Goal: Check status: Check status

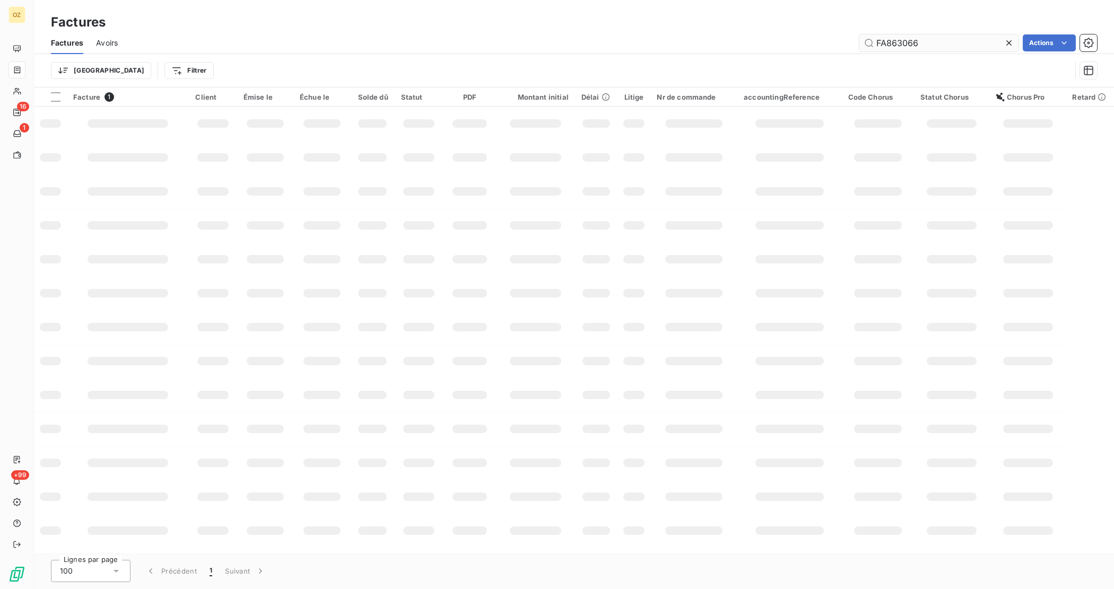
click at [900, 40] on input "FA863066" at bounding box center [938, 42] width 159 height 17
type input "FA868963"
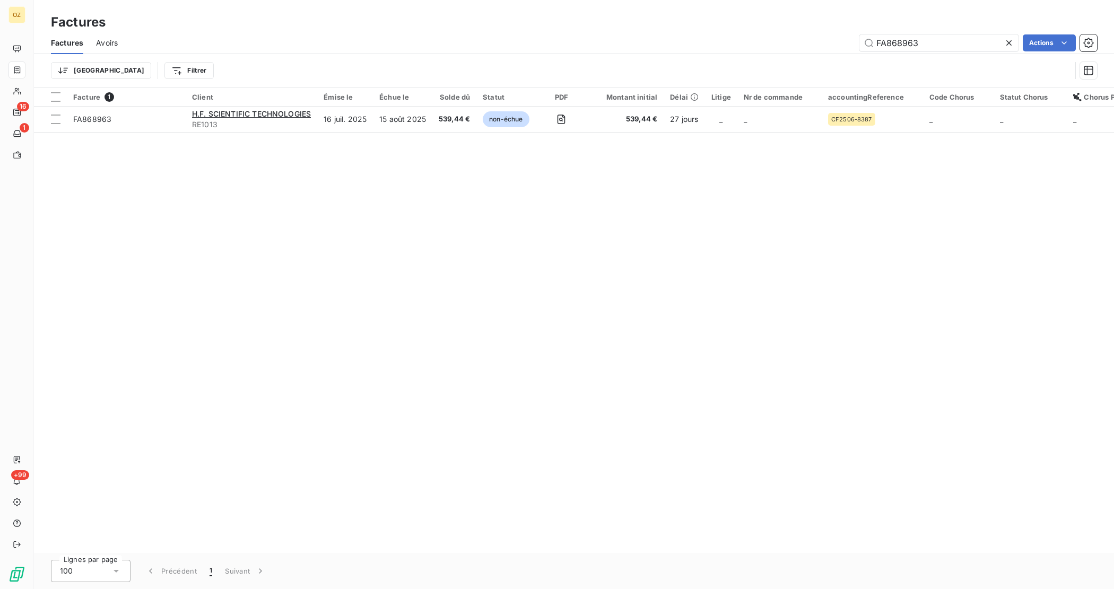
drag, startPoint x: 534, startPoint y: 1, endPoint x: 189, endPoint y: 193, distance: 394.7
click at [203, 217] on div "Facture 1 Client Émise le Échue le Solde dû Statut PDF Montant initial Délai Li…" at bounding box center [574, 321] width 1080 height 466
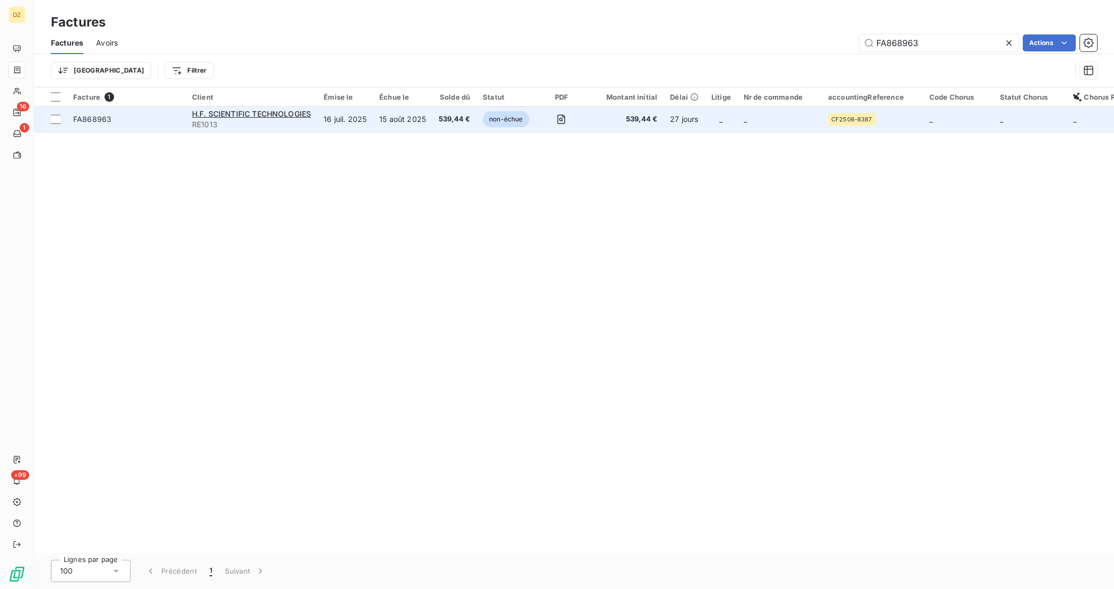
click at [109, 122] on span "FA868963" at bounding box center [92, 119] width 38 height 9
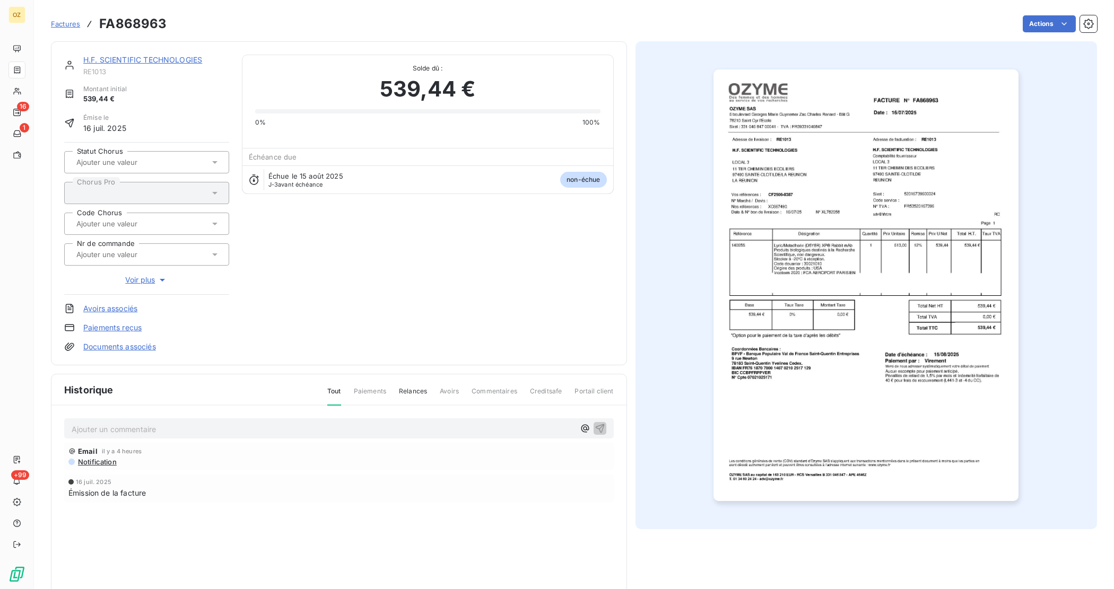
click at [382, 422] on div "Ajouter un commentaire ﻿" at bounding box center [323, 429] width 503 height 14
click at [374, 428] on p "Ajouter un commentaire ﻿" at bounding box center [323, 429] width 503 height 13
click at [596, 431] on icon "button" at bounding box center [599, 428] width 9 height 9
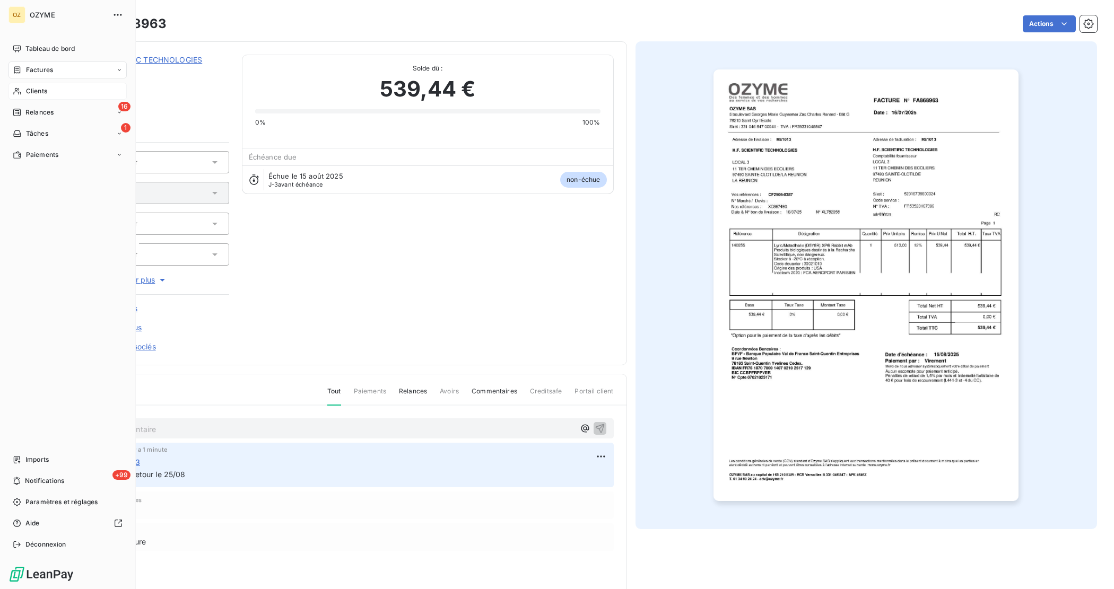
click at [33, 95] on span "Clients" at bounding box center [36, 91] width 21 height 10
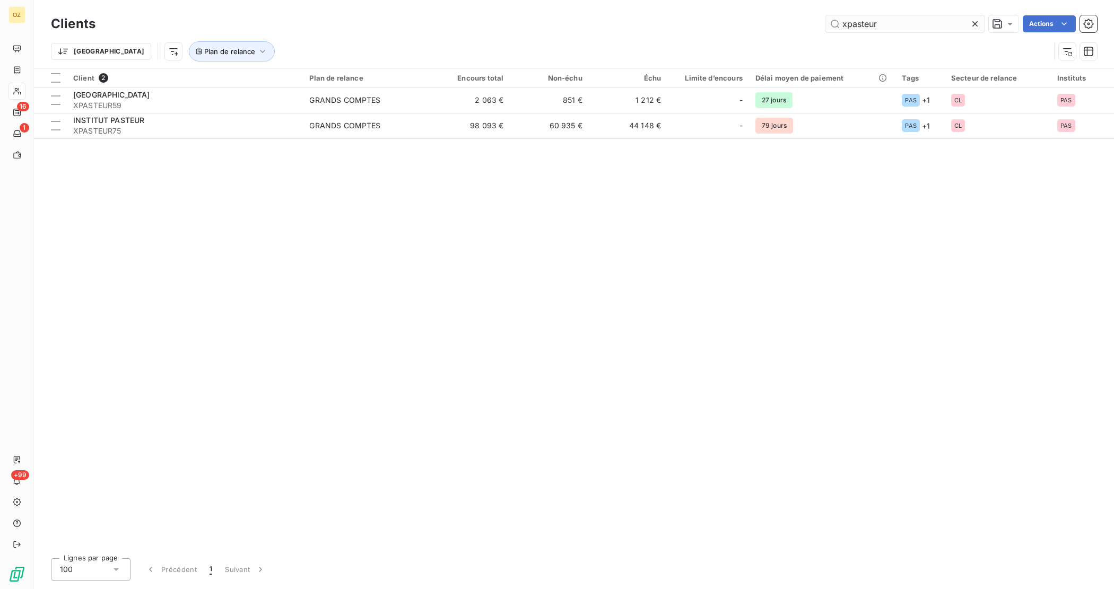
click at [893, 29] on input "xpasteur" at bounding box center [904, 23] width 159 height 17
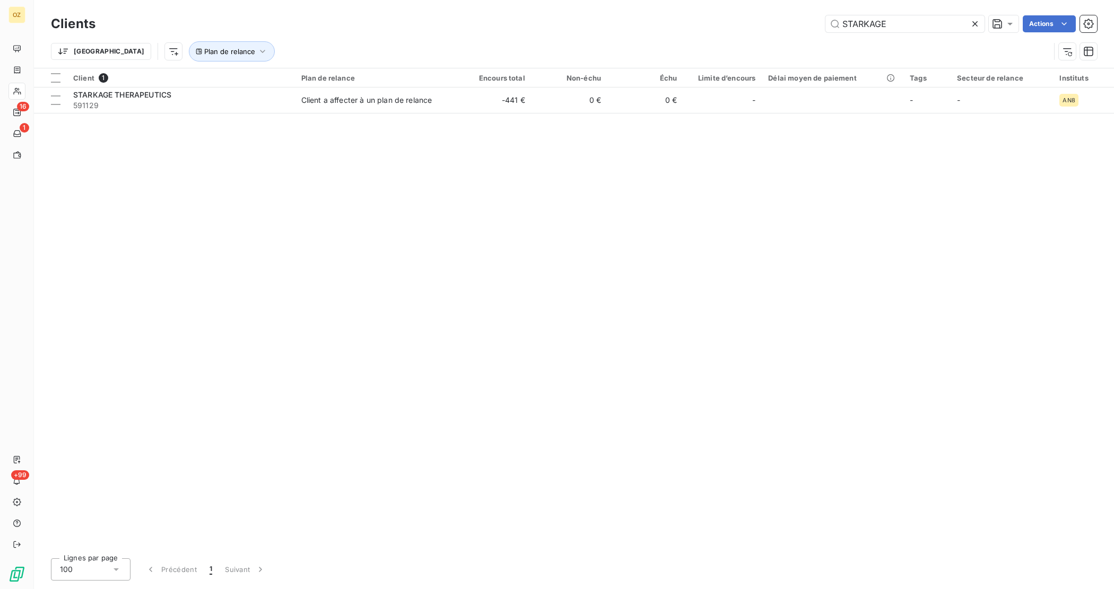
type input "STARKAGE"
